Goal: Information Seeking & Learning: Learn about a topic

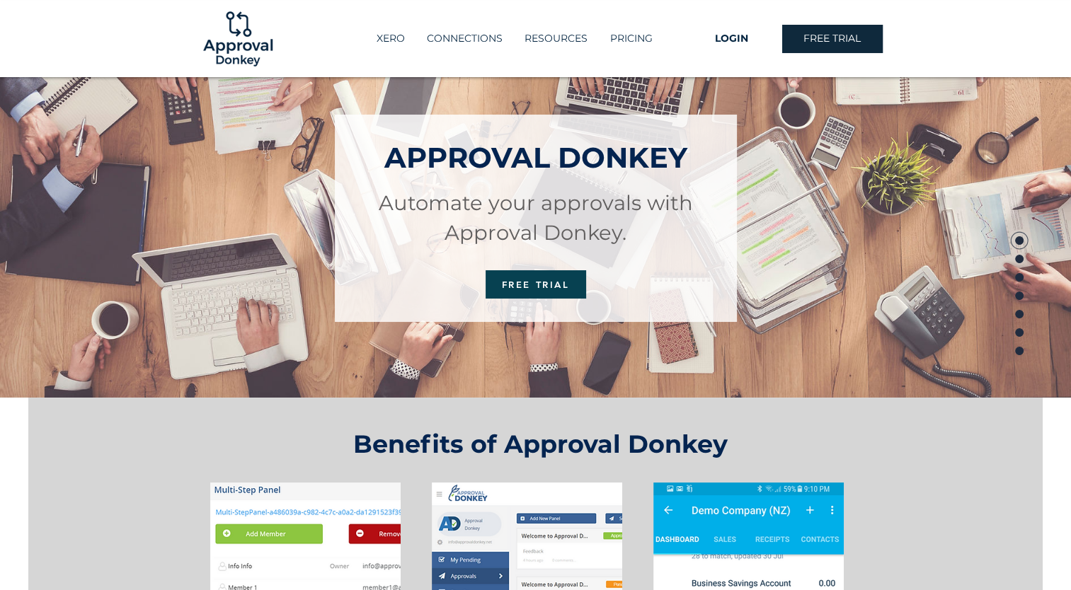
scroll to position [71, 0]
click at [626, 32] on p "PRICING" at bounding box center [631, 38] width 57 height 23
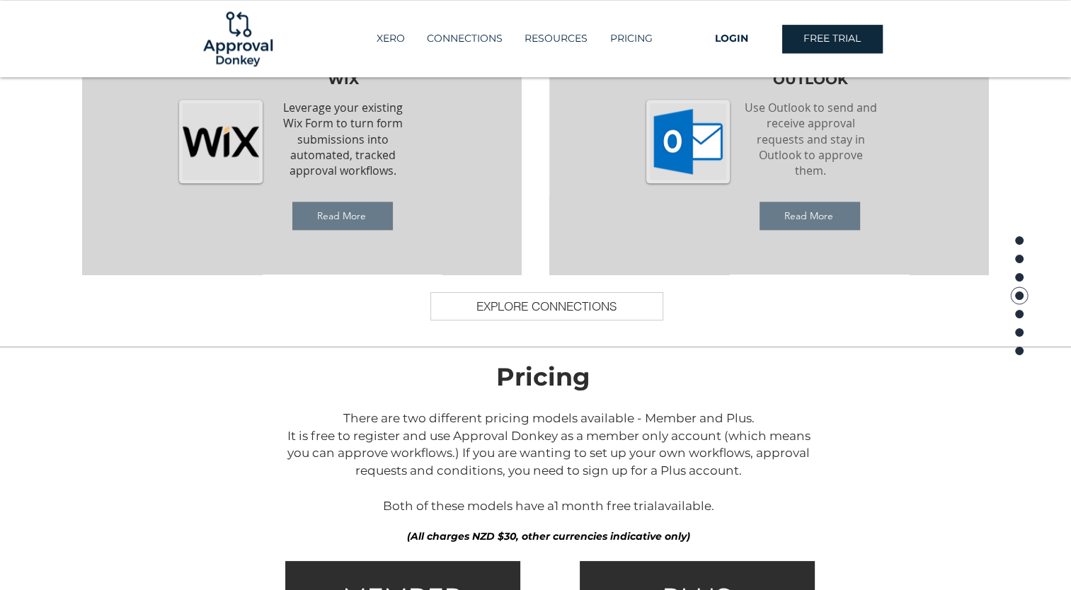
scroll to position [1769, 0]
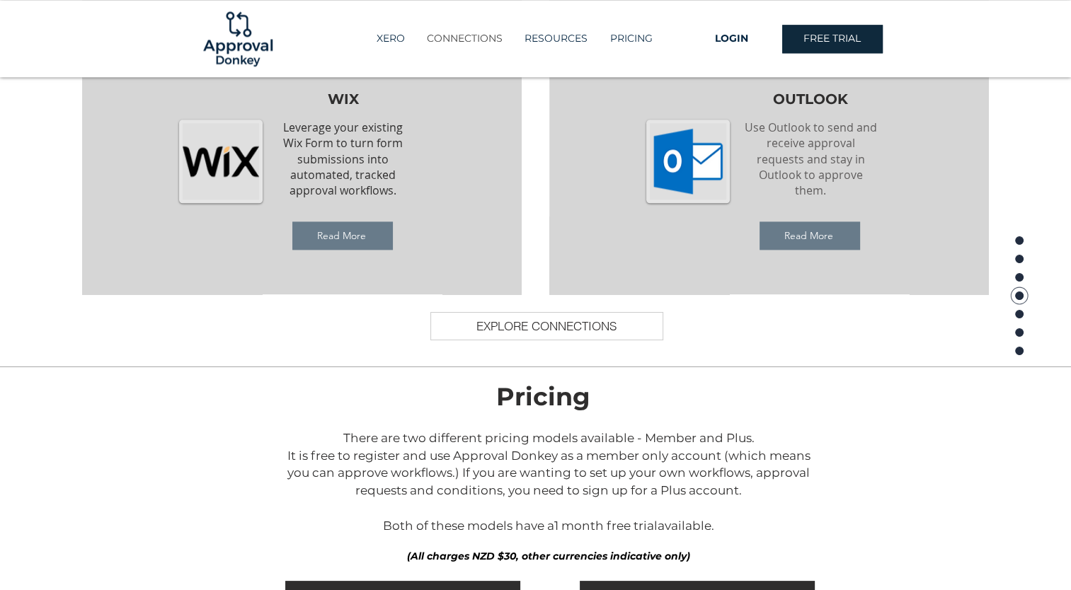
click at [464, 35] on p "CONNECTIONS" at bounding box center [465, 38] width 90 height 23
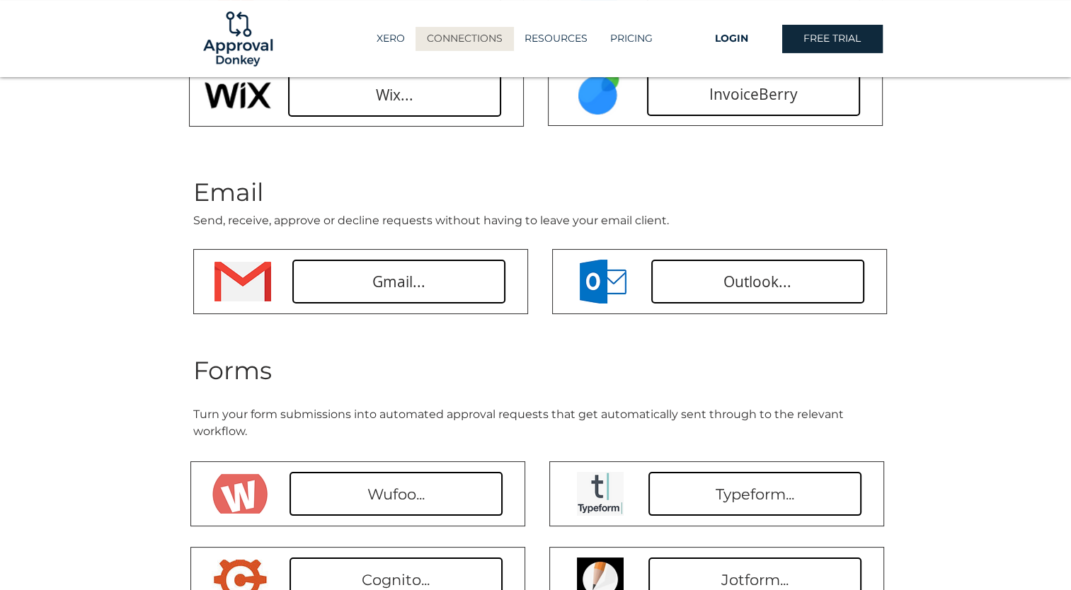
scroll to position [283, 0]
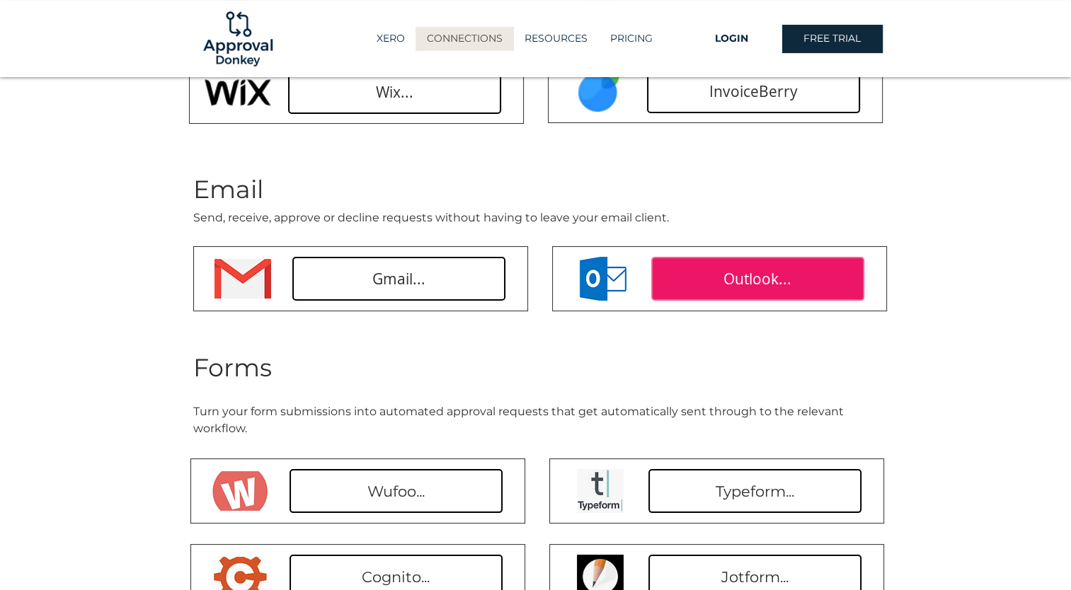
click at [735, 280] on span "Outlook..." at bounding box center [757, 279] width 68 height 21
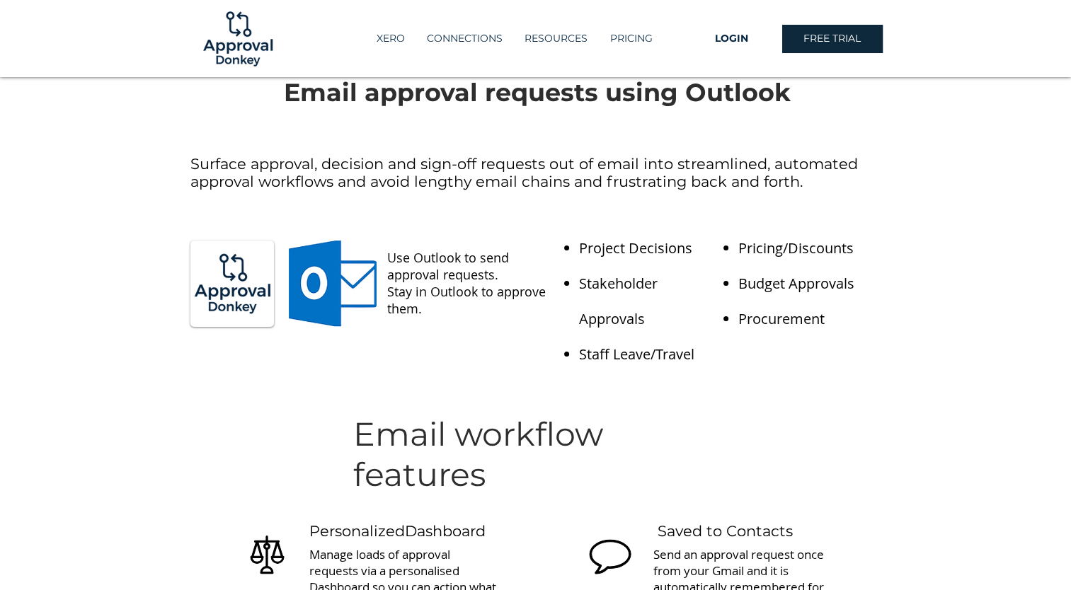
click at [934, 413] on div at bounding box center [535, 450] width 1071 height 115
